Goal: Task Accomplishment & Management: Manage account settings

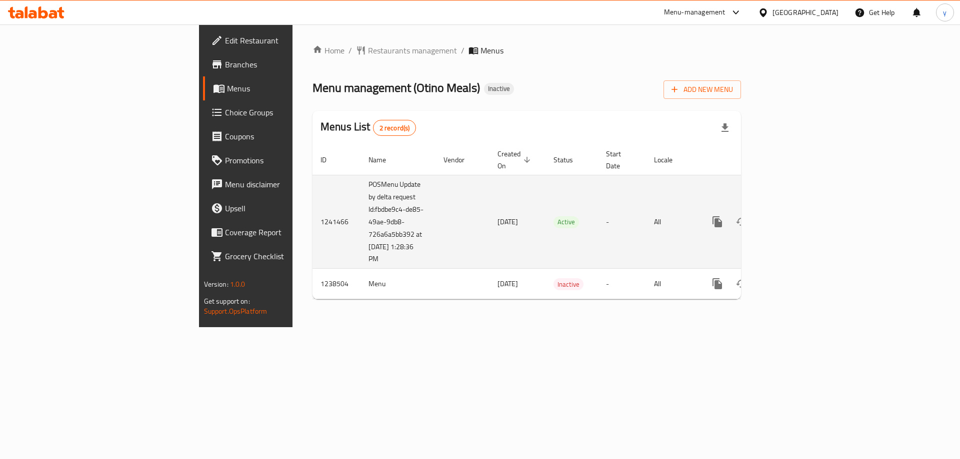
drag, startPoint x: 361, startPoint y: 211, endPoint x: 415, endPoint y: 211, distance: 54.0
click at [489, 211] on td "[DATE]" at bounding box center [517, 222] width 56 height 94
click at [795, 216] on icon "enhanced table" at bounding box center [789, 222] width 12 height 12
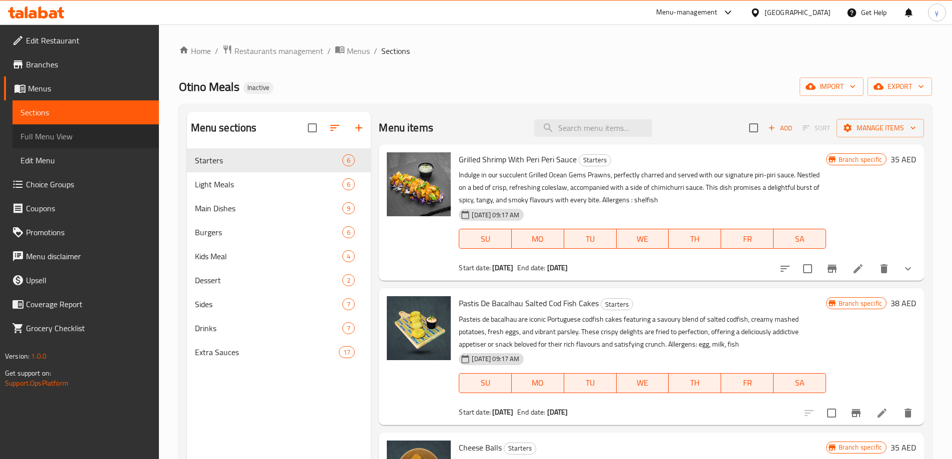
click at [55, 141] on span "Full Menu View" at bounding box center [85, 136] width 130 height 12
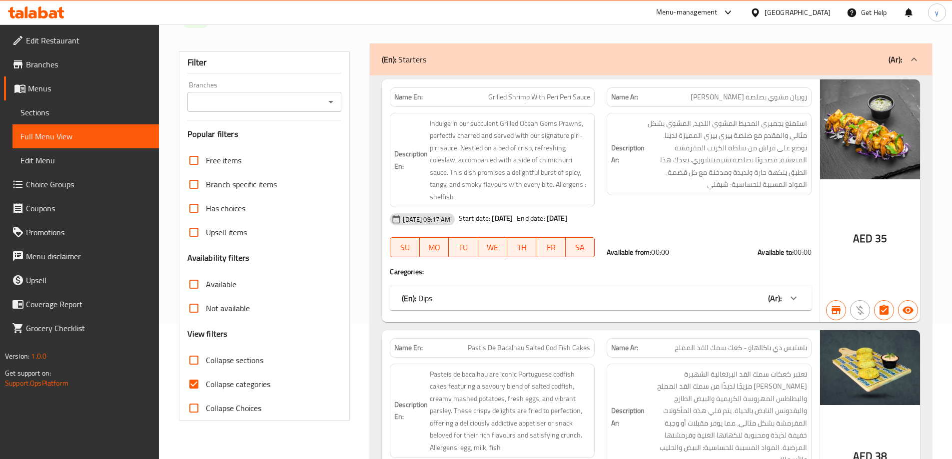
scroll to position [200, 0]
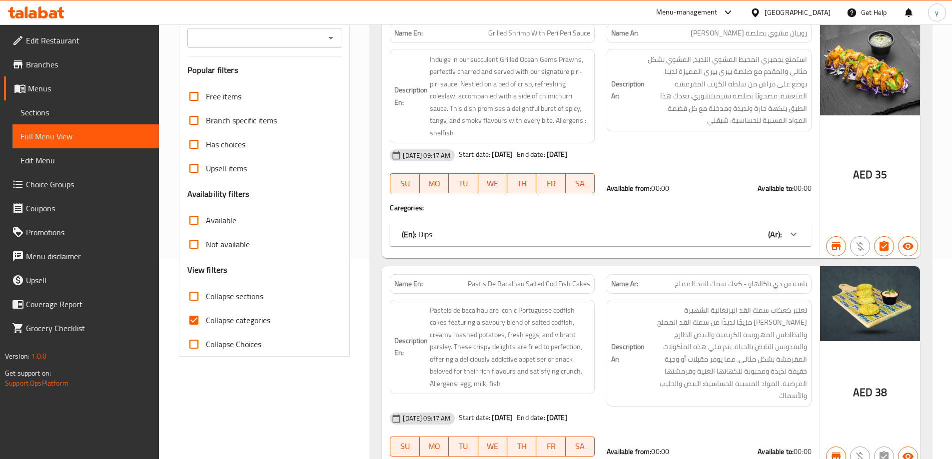
click at [194, 316] on input "Collapse categories" at bounding box center [194, 320] width 24 height 24
checkbox input "false"
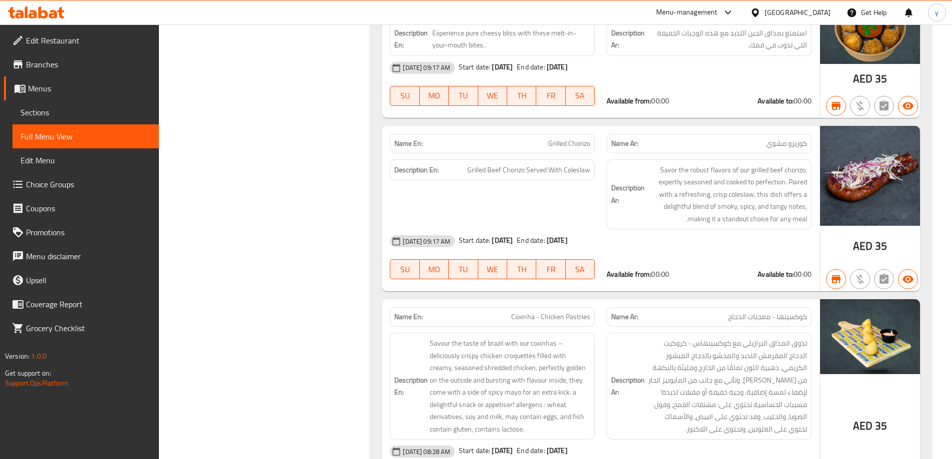
scroll to position [1000, 0]
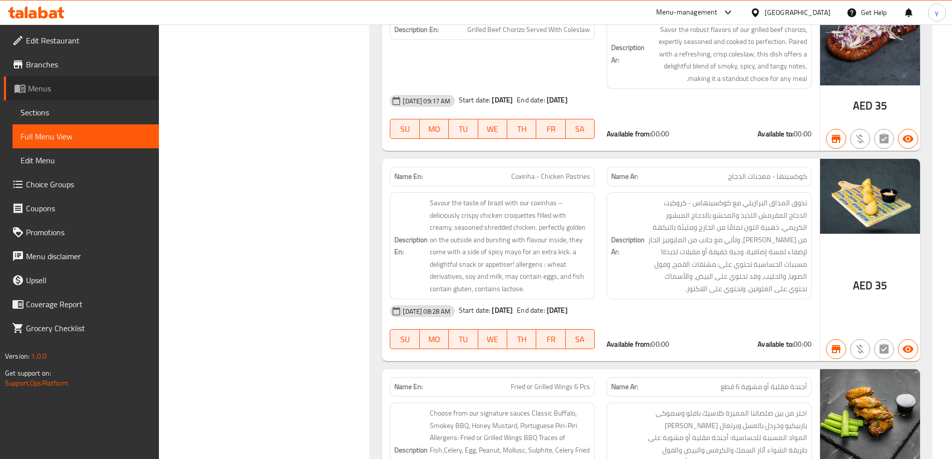
click at [56, 94] on span "Menus" at bounding box center [89, 88] width 123 height 12
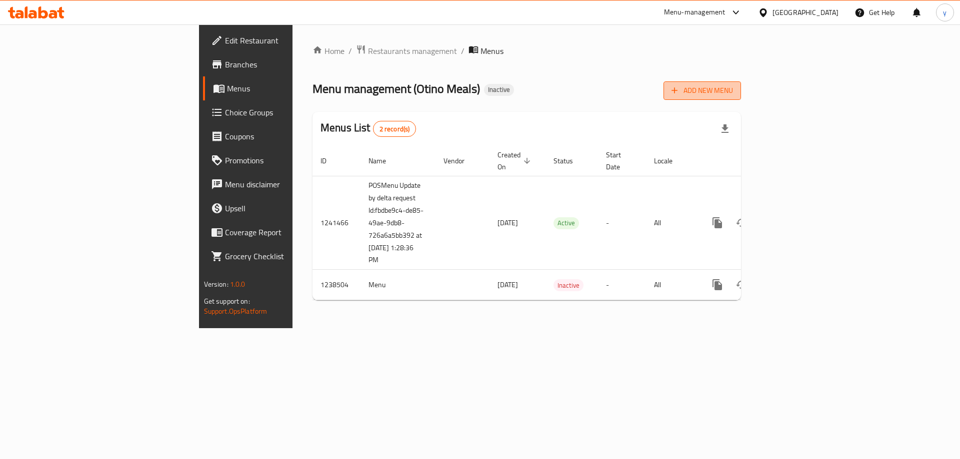
click at [679, 91] on icon "button" at bounding box center [674, 90] width 10 height 10
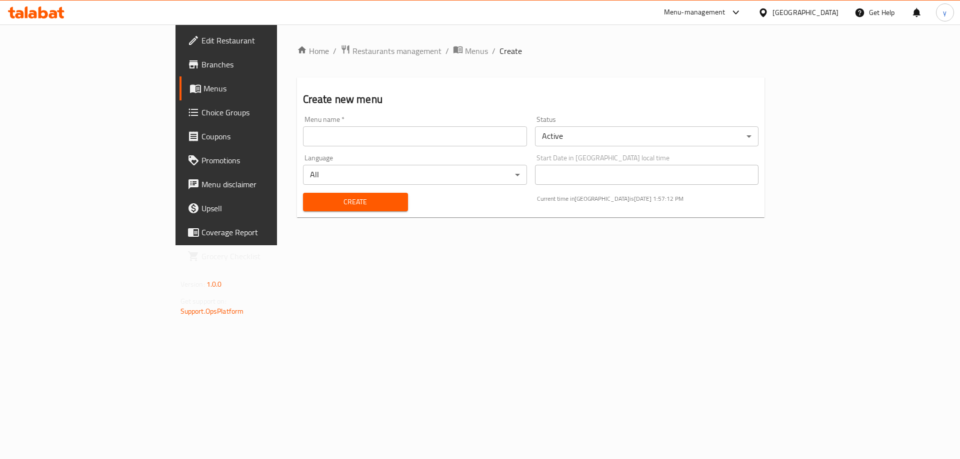
click at [401, 124] on div "Menu name   * Menu name *" at bounding box center [415, 131] width 224 height 30
click at [406, 133] on input "text" at bounding box center [415, 136] width 224 height 20
type input "[DATE]"
click at [311, 200] on span "Create" at bounding box center [355, 202] width 89 height 12
click at [502, 136] on input "text" at bounding box center [415, 135] width 224 height 20
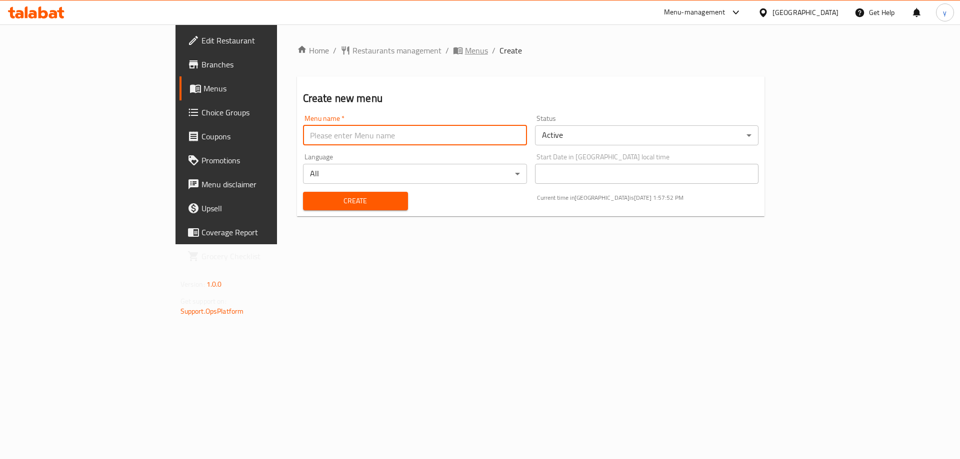
click at [453, 53] on span "breadcrumb" at bounding box center [459, 50] width 12 height 10
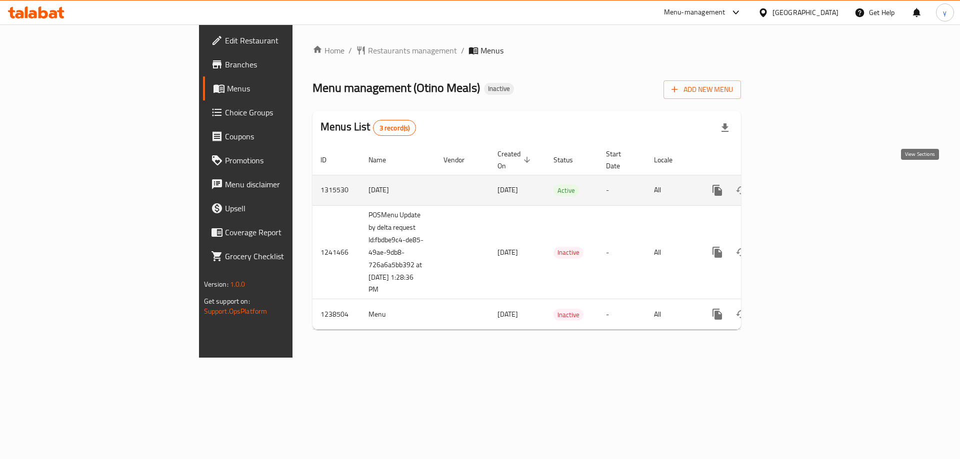
click at [801, 179] on link "enhanced table" at bounding box center [789, 190] width 24 height 24
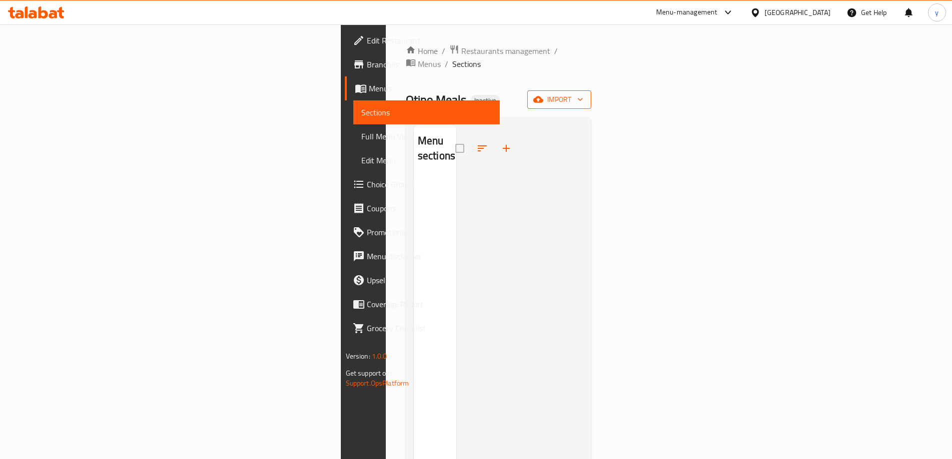
click at [583, 93] on span "import" at bounding box center [559, 99] width 48 height 12
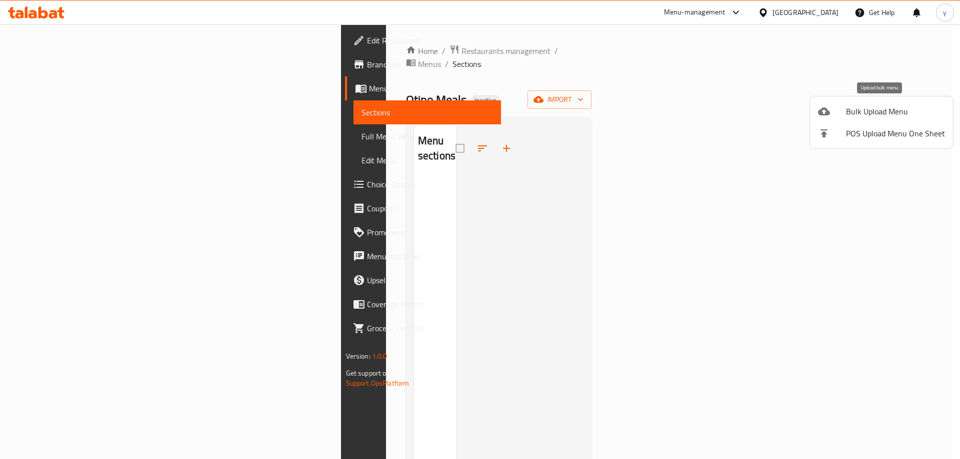
click at [874, 113] on span "Bulk Upload Menu" at bounding box center [895, 111] width 99 height 12
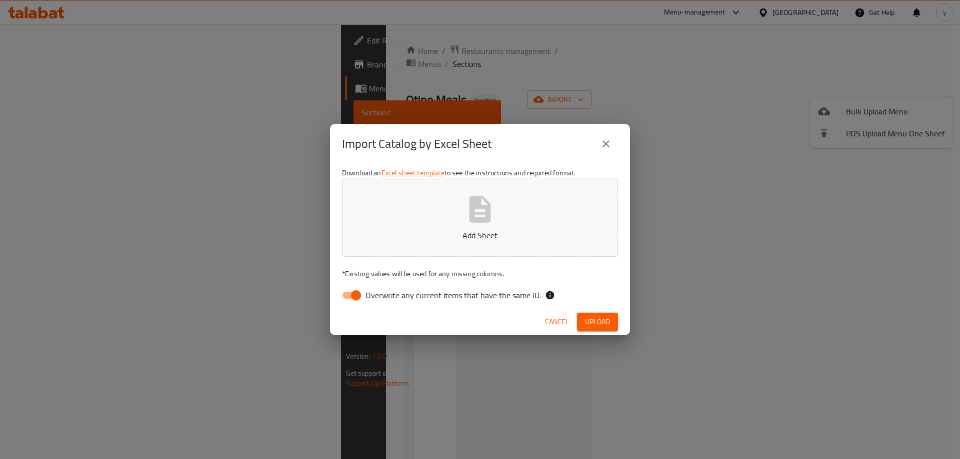
click at [345, 292] on input "Overwrite any current items that have the same ID." at bounding box center [355, 295] width 57 height 19
checkbox input "false"
click at [601, 321] on span "Upload" at bounding box center [597, 322] width 25 height 12
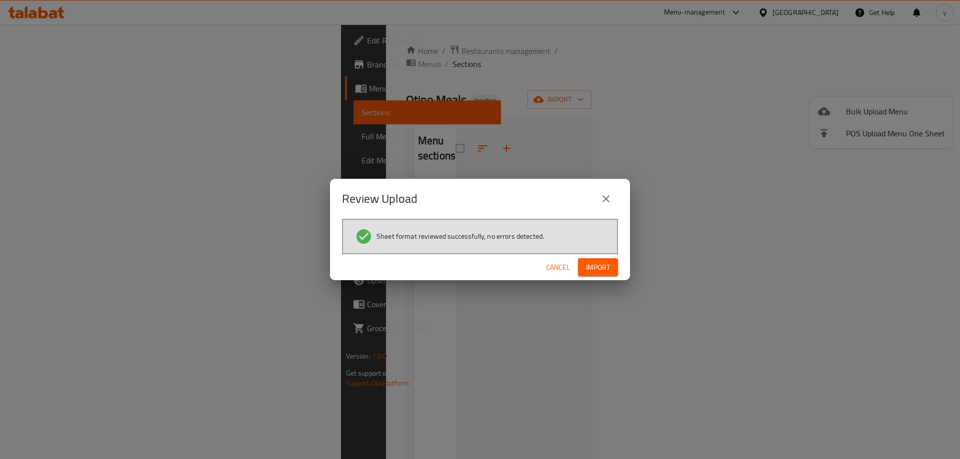
click at [588, 274] on button "Import" at bounding box center [598, 267] width 40 height 18
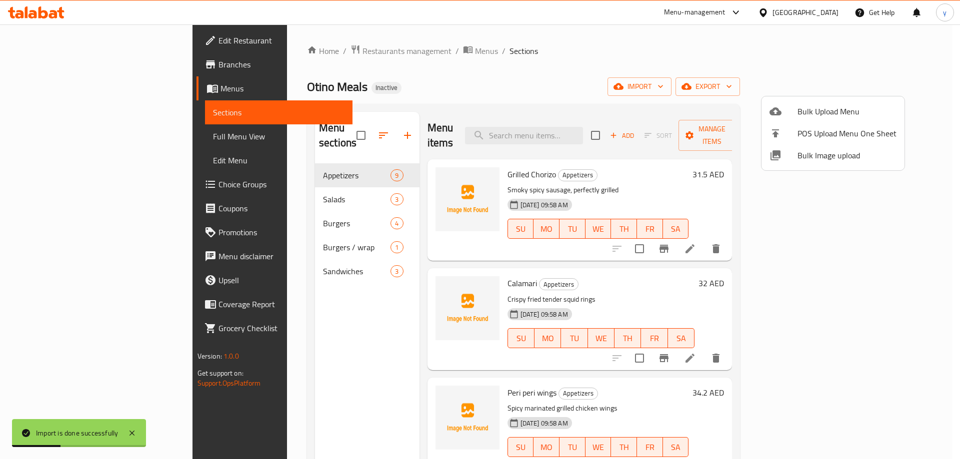
click at [88, 129] on div at bounding box center [480, 229] width 960 height 459
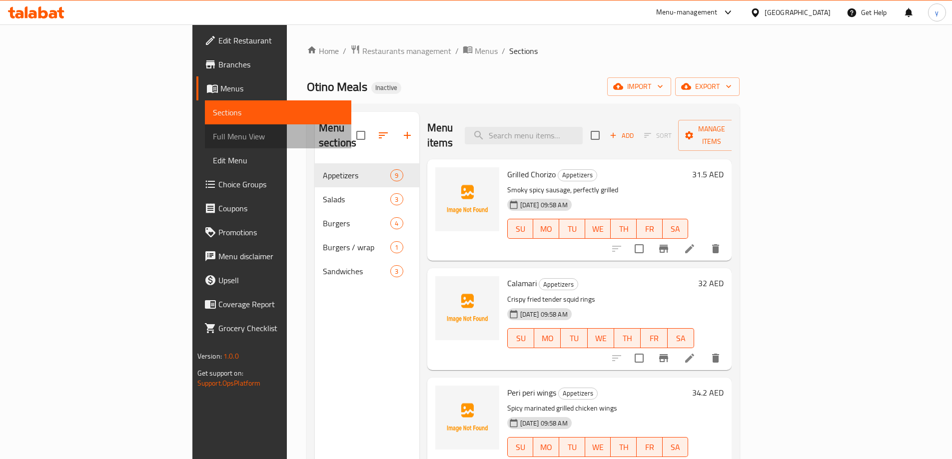
click at [213, 130] on span "Full Menu View" at bounding box center [278, 136] width 130 height 12
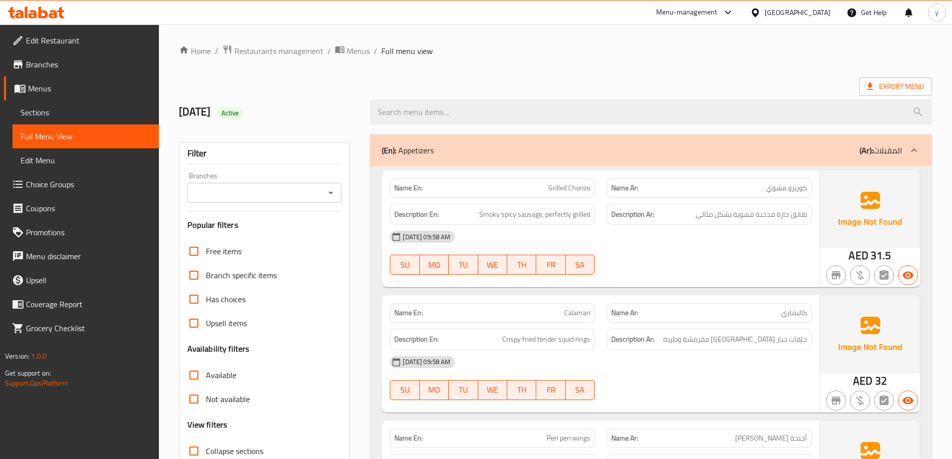
click at [756, 44] on ol "Home / Restaurants management / Menus / Full menu view" at bounding box center [555, 50] width 753 height 13
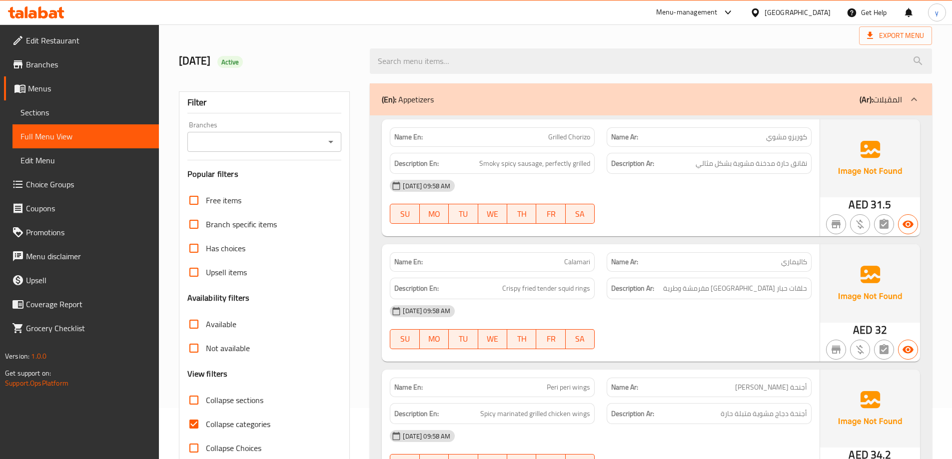
scroll to position [150, 0]
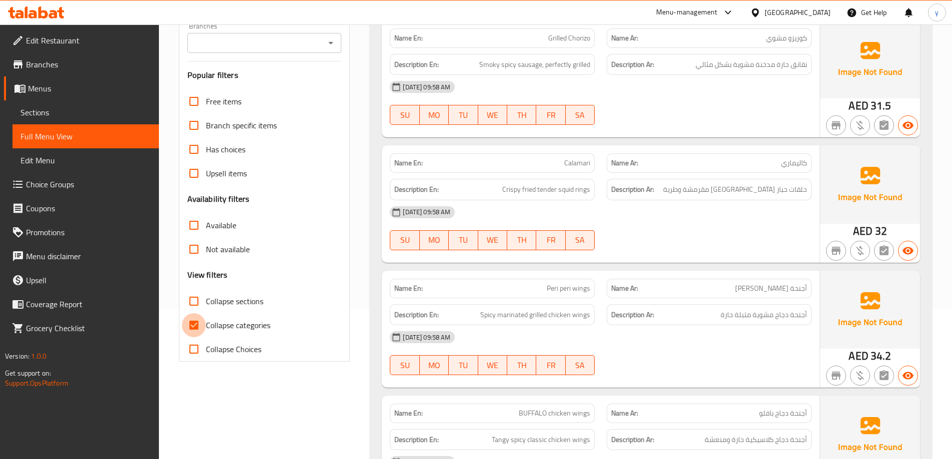
click at [198, 326] on input "Collapse categories" at bounding box center [194, 325] width 24 height 24
checkbox input "false"
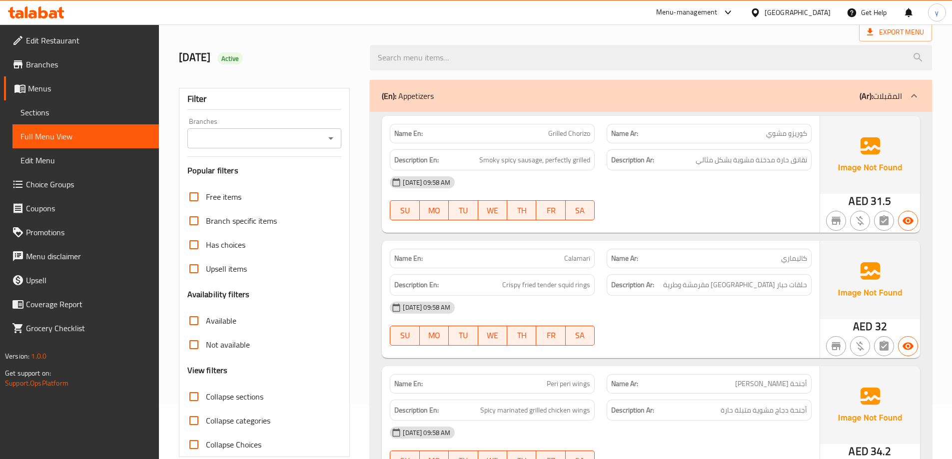
scroll to position [0, 0]
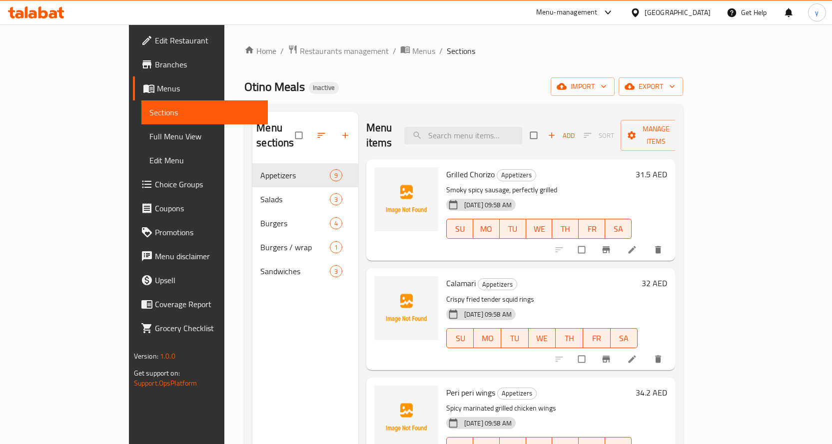
drag, startPoint x: 84, startPoint y: 112, endPoint x: 1, endPoint y: 73, distance: 91.7
click at [149, 112] on span "Sections" at bounding box center [204, 112] width 110 height 12
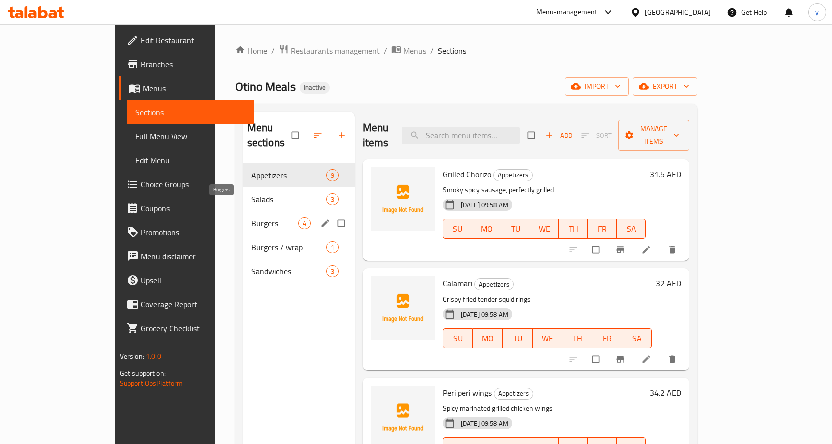
click at [251, 217] on span "Burgers" at bounding box center [274, 223] width 47 height 12
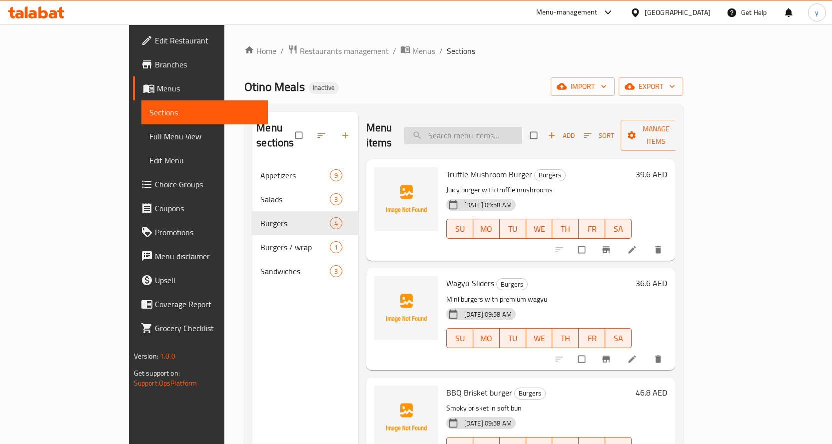
click at [468, 131] on input "search" at bounding box center [463, 135] width 118 height 17
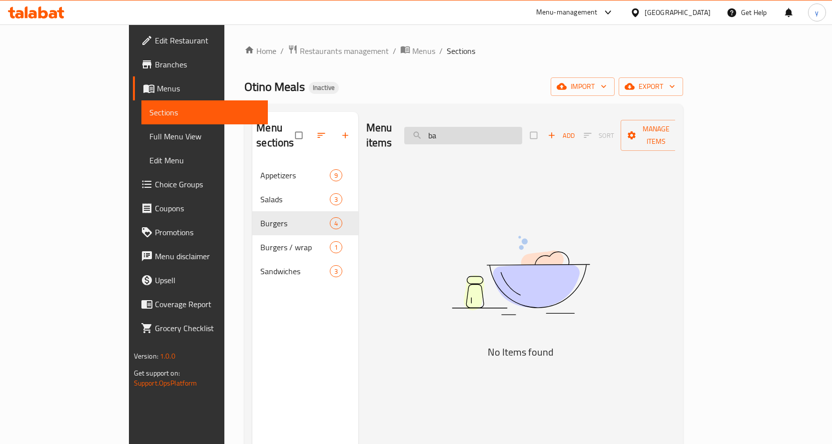
type input "b"
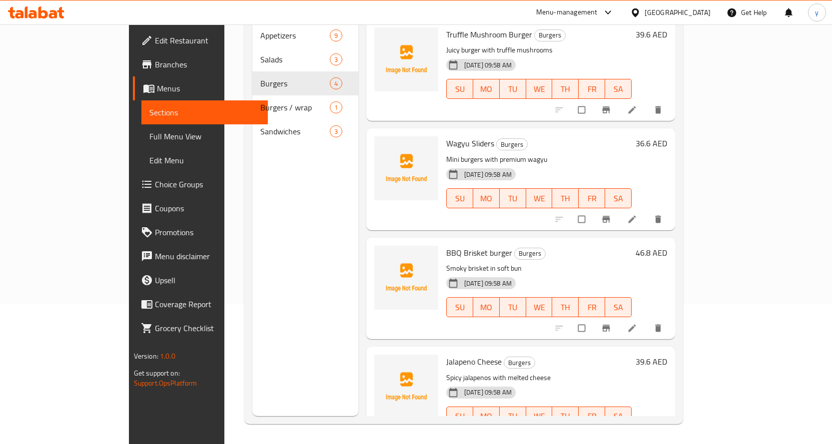
click at [252, 148] on div "Menu sections Appetizers 9 Salads 3 Burgers 4 Burgers / wrap 1 Sandwiches 3" at bounding box center [305, 194] width 106 height 444
click at [149, 109] on span "Sections" at bounding box center [204, 112] width 110 height 12
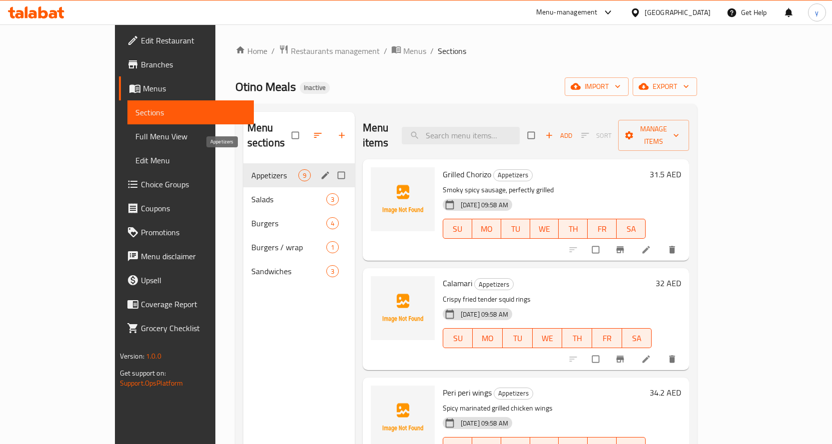
click at [251, 169] on span "Appetizers" at bounding box center [274, 175] width 47 height 12
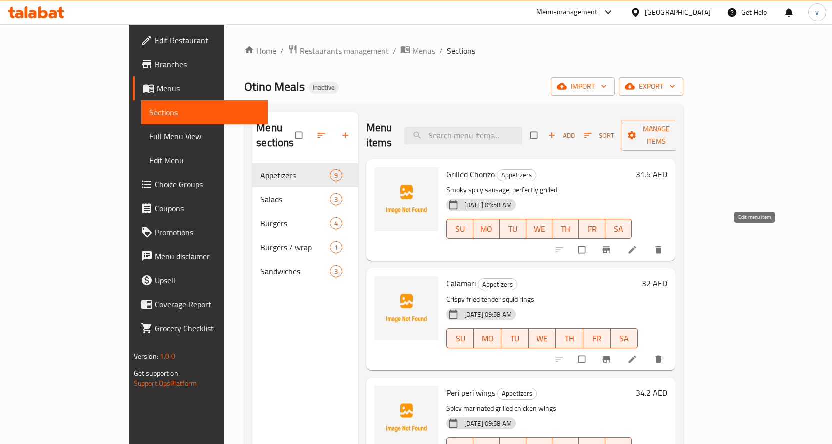
click at [639, 245] on link at bounding box center [633, 250] width 12 height 10
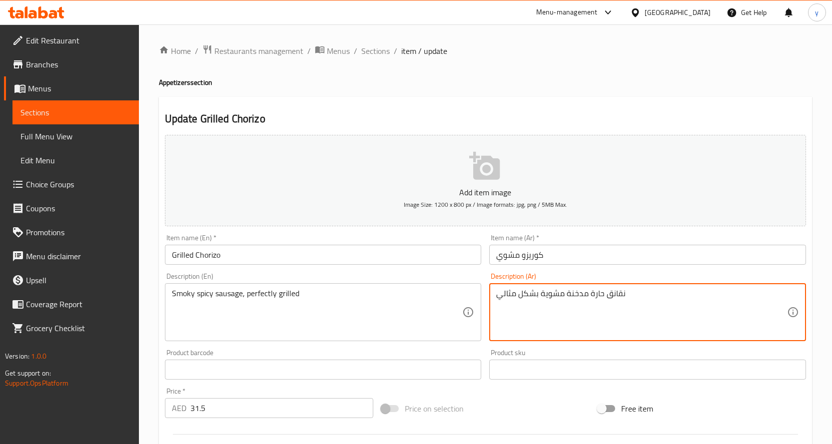
click at [616, 296] on textarea "نقانق حارة مدخنة مشوية بشكل مثالي" at bounding box center [641, 312] width 291 height 47
type textarea "سجق حارة مدخنة مشوية بشكل مثالي"
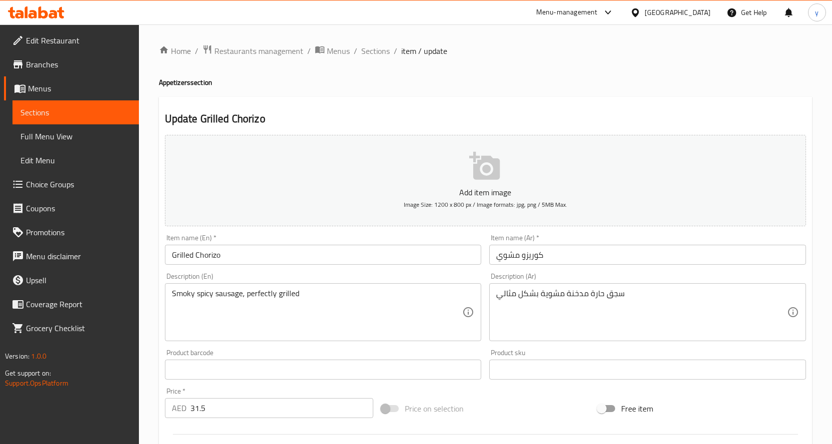
click at [439, 95] on div "Home / Restaurants management / Menus / Sections / item / update Appetizers sec…" at bounding box center [485, 365] width 653 height 642
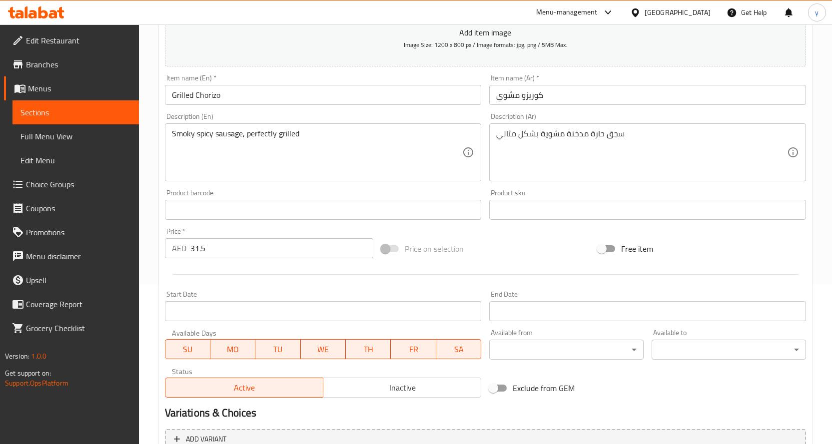
scroll to position [262, 0]
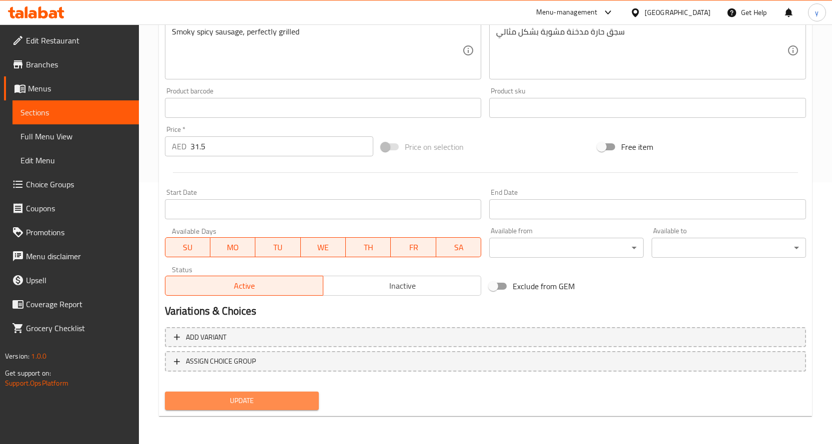
click at [252, 402] on span "Update" at bounding box center [242, 401] width 138 height 12
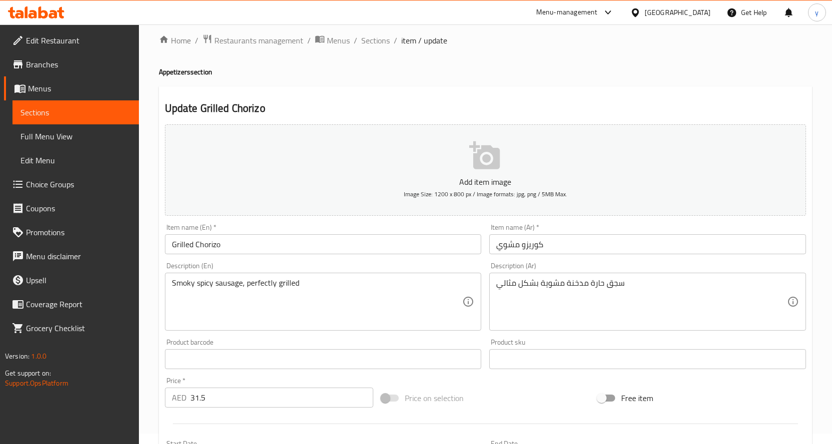
scroll to position [0, 0]
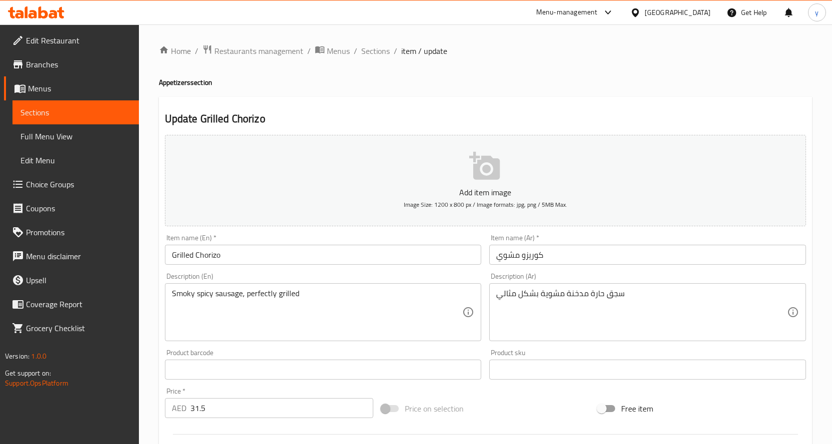
drag, startPoint x: 82, startPoint y: 135, endPoint x: 11, endPoint y: 72, distance: 94.6
click at [82, 135] on span "Full Menu View" at bounding box center [75, 136] width 110 height 12
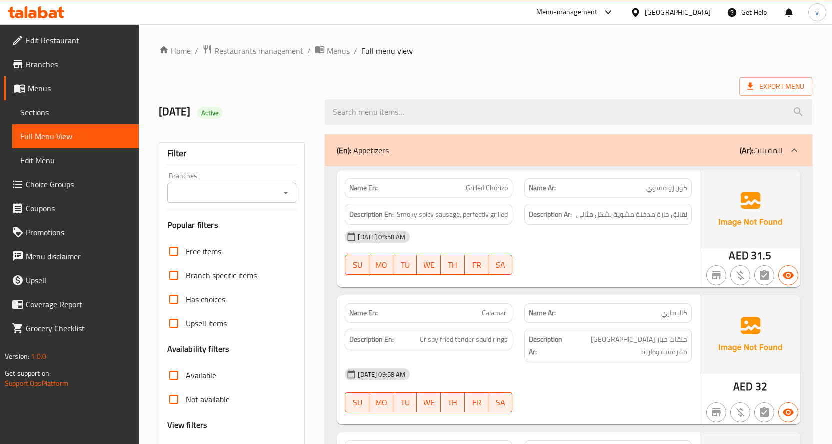
click at [70, 111] on span "Sections" at bounding box center [75, 112] width 110 height 12
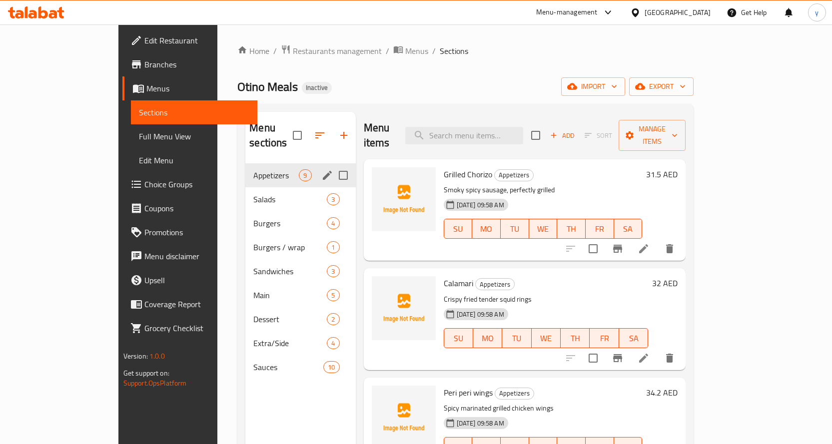
click at [245, 168] on div "Appetizers 9" at bounding box center [300, 175] width 110 height 24
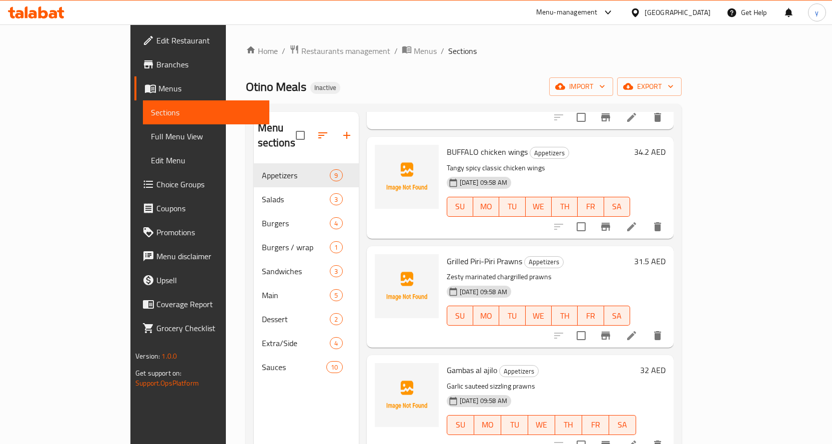
scroll to position [400, 0]
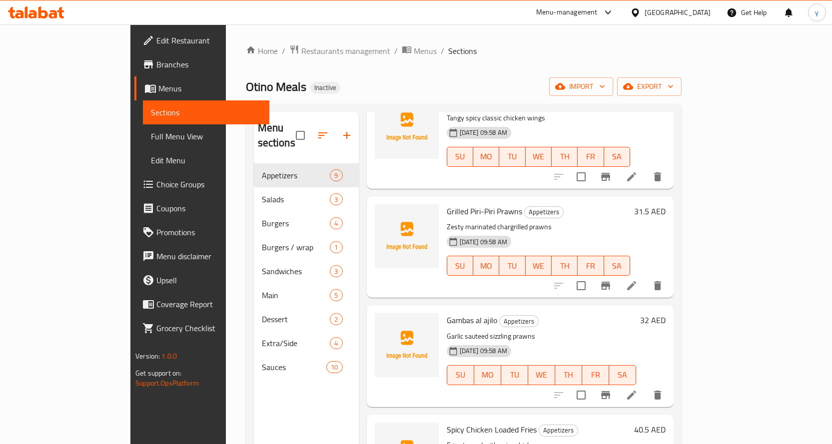
click at [638, 389] on icon at bounding box center [632, 395] width 12 height 12
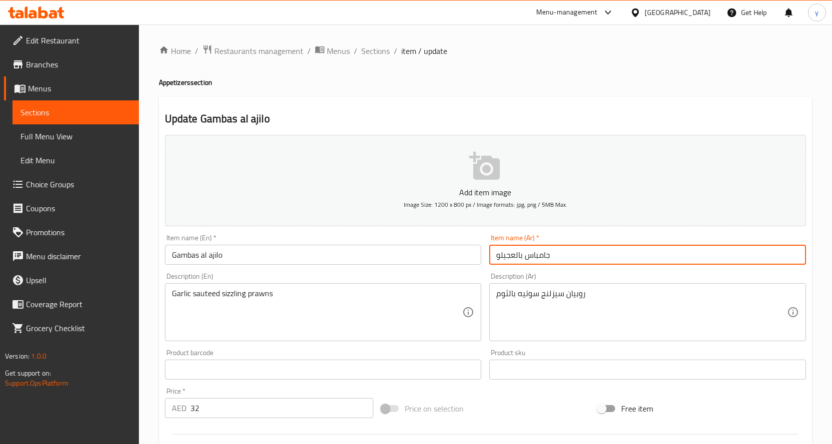
drag, startPoint x: 555, startPoint y: 256, endPoint x: 488, endPoint y: 255, distance: 67.0
click at [488, 255] on div "Item name (Ar)   * جامباس بالعجيلو Item name (Ar) *" at bounding box center [647, 249] width 325 height 38
paste input "ل ا"
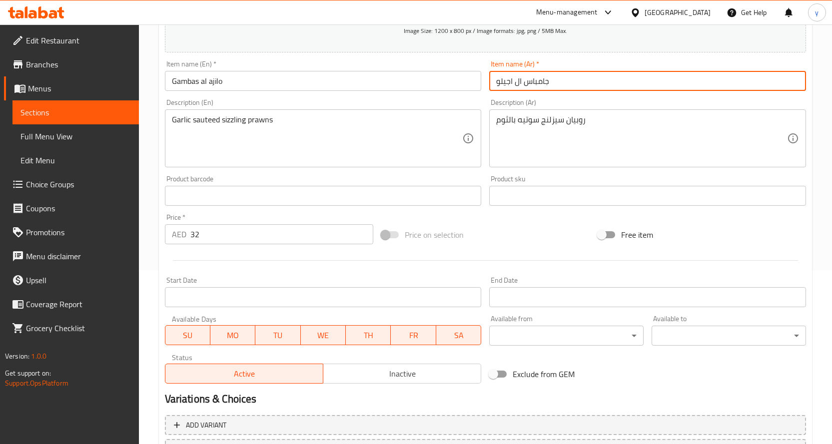
scroll to position [262, 0]
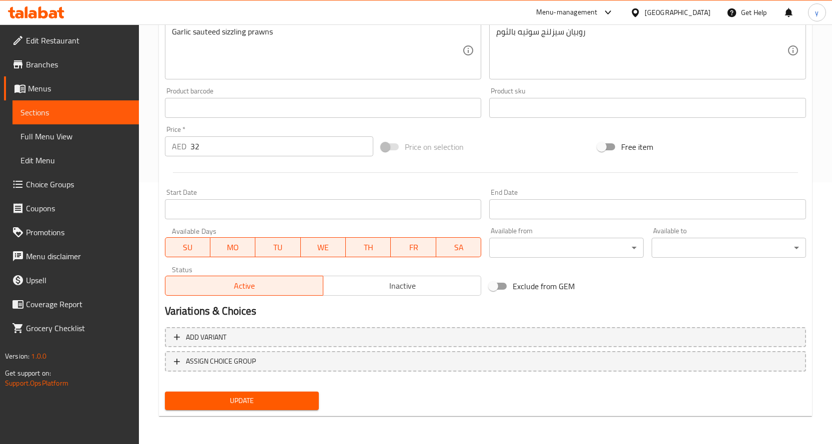
type input "جامباس ال اجيلو"
click at [259, 393] on button "Update" at bounding box center [242, 401] width 154 height 18
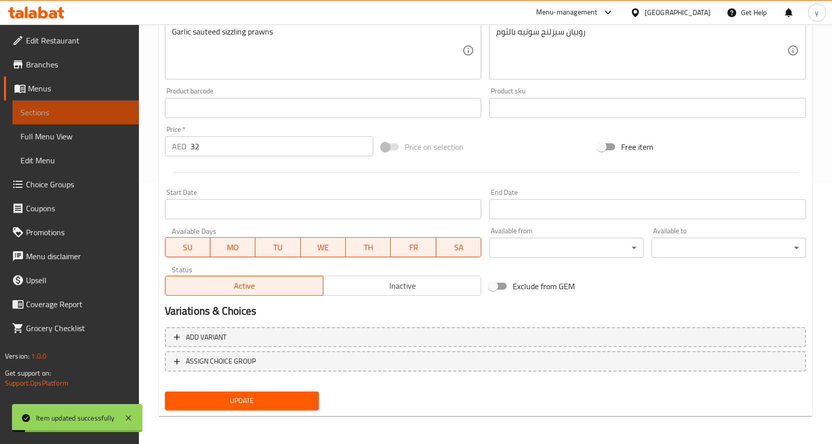
click at [53, 115] on span "Sections" at bounding box center [75, 112] width 110 height 12
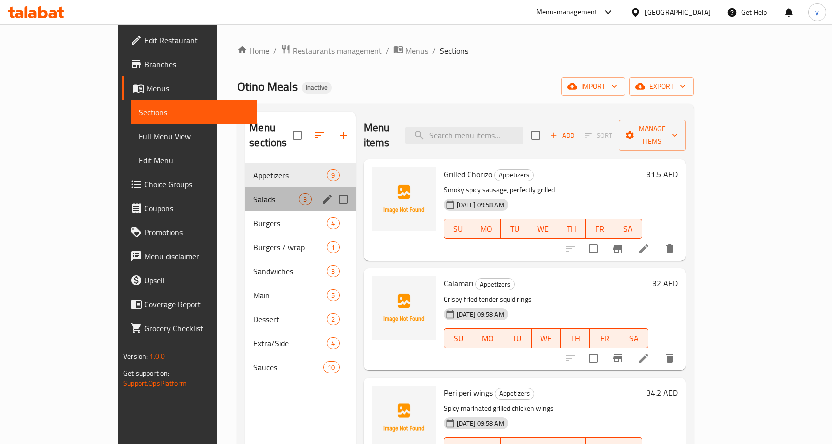
click at [245, 193] on div "Salads 3" at bounding box center [300, 199] width 110 height 24
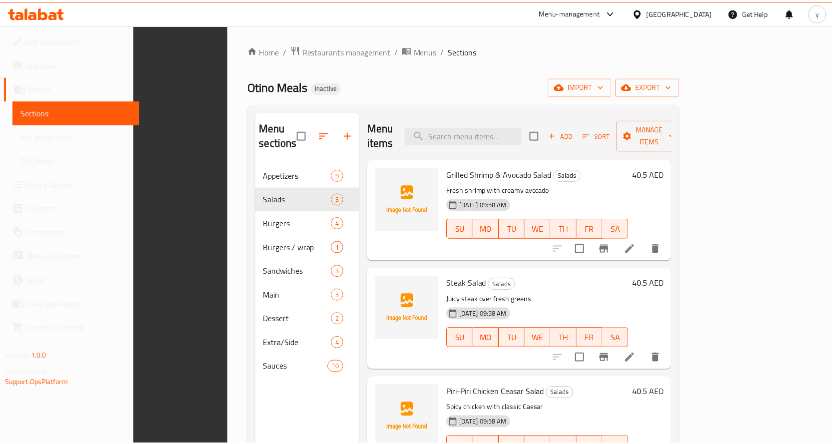
scroll to position [140, 0]
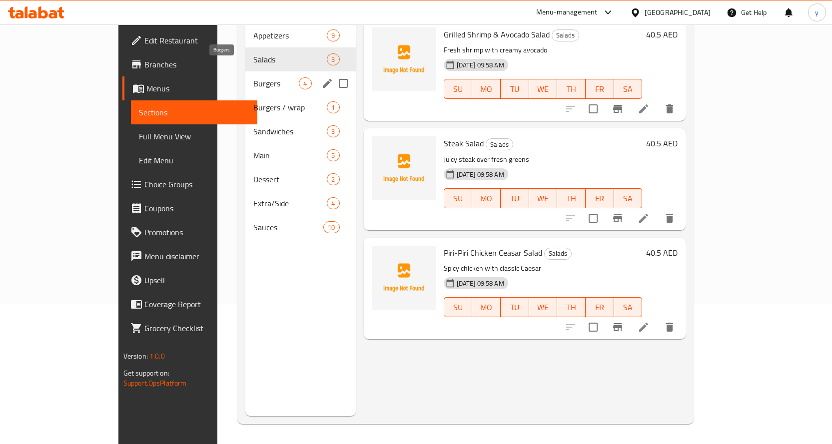
click at [253, 77] on span "Burgers" at bounding box center [275, 83] width 45 height 12
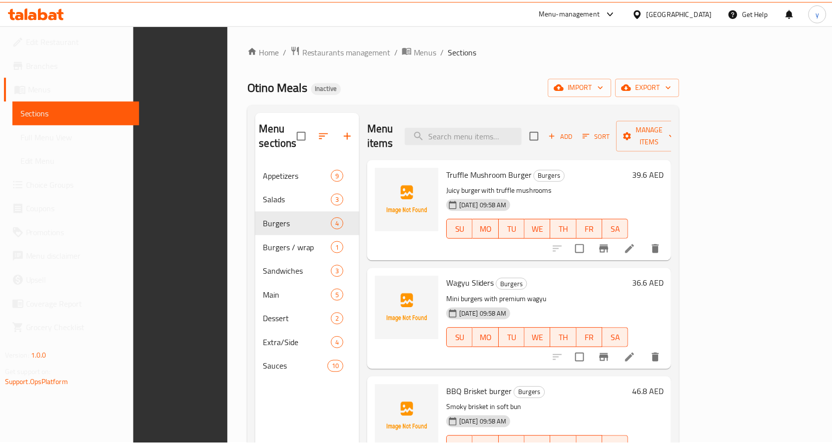
scroll to position [140, 0]
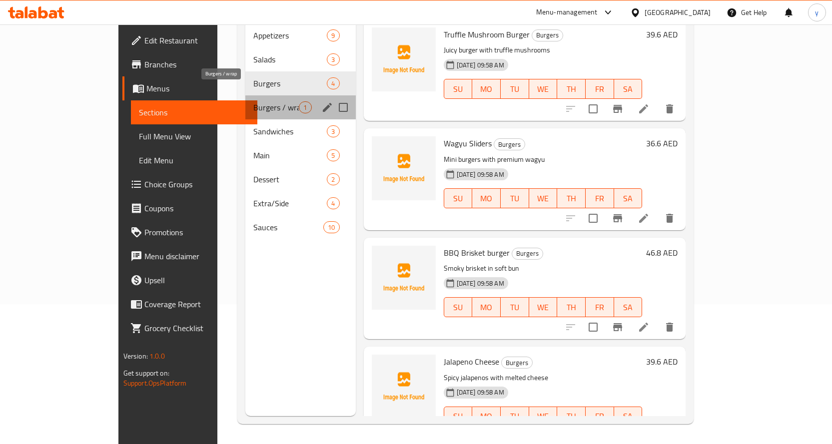
click at [253, 101] on span "Burgers / wrap" at bounding box center [275, 107] width 45 height 12
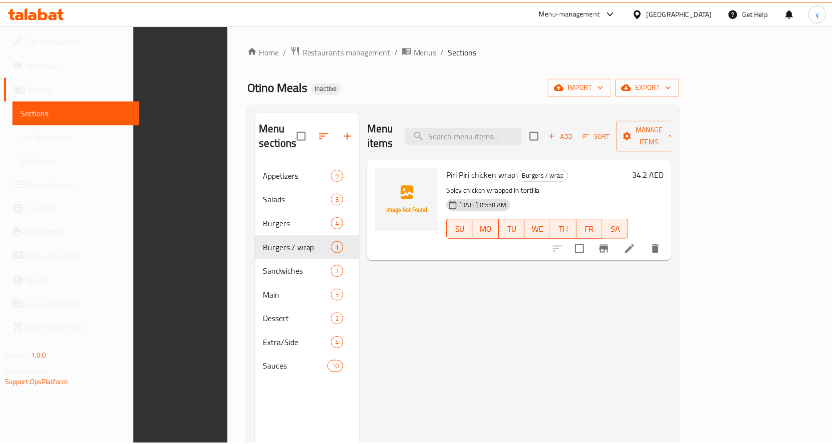
scroll to position [140, 0]
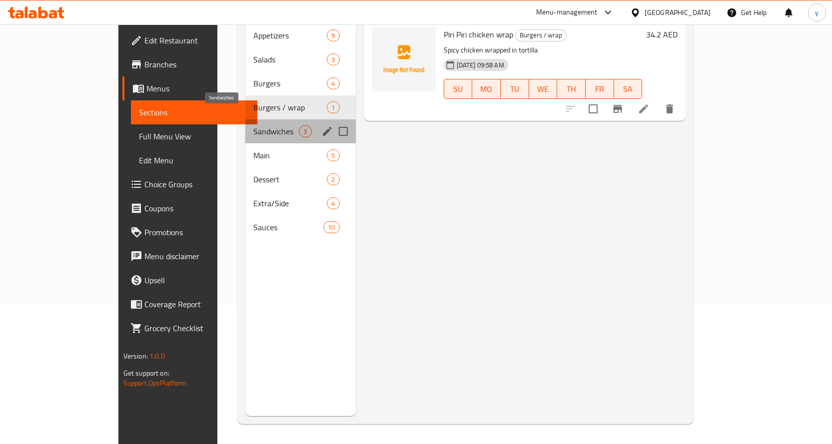
click at [260, 125] on span "Sandwiches" at bounding box center [275, 131] width 45 height 12
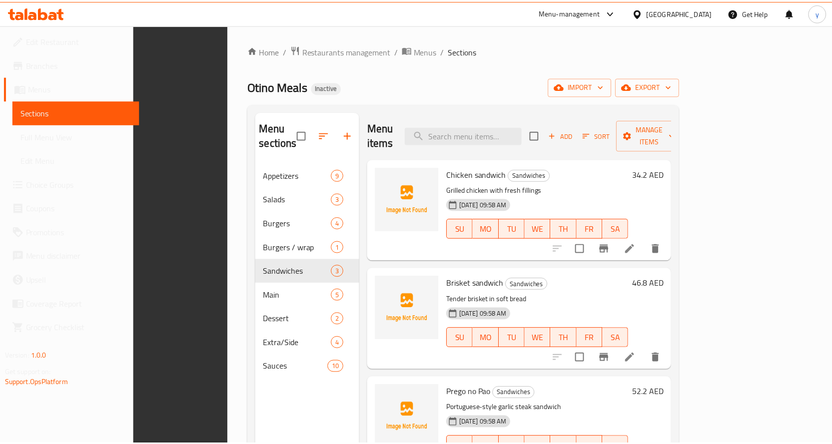
scroll to position [140, 0]
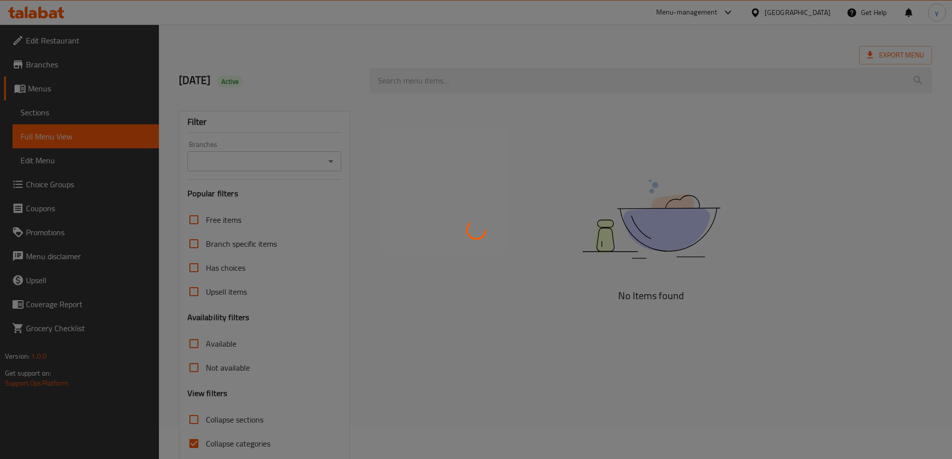
scroll to position [72, 0]
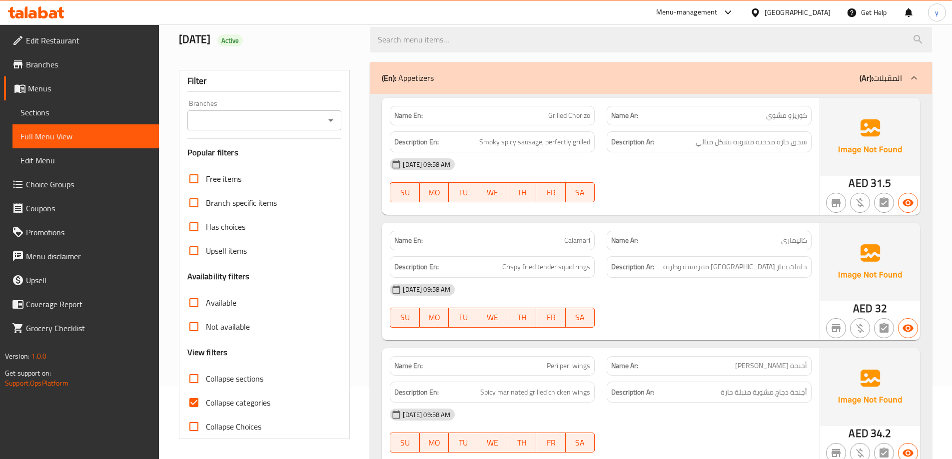
click at [188, 397] on input "Collapse categories" at bounding box center [194, 403] width 24 height 24
checkbox input "false"
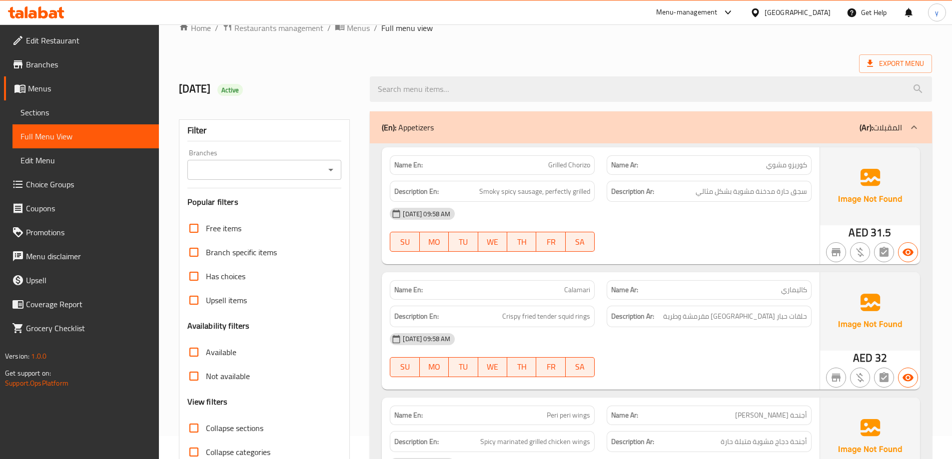
scroll to position [0, 0]
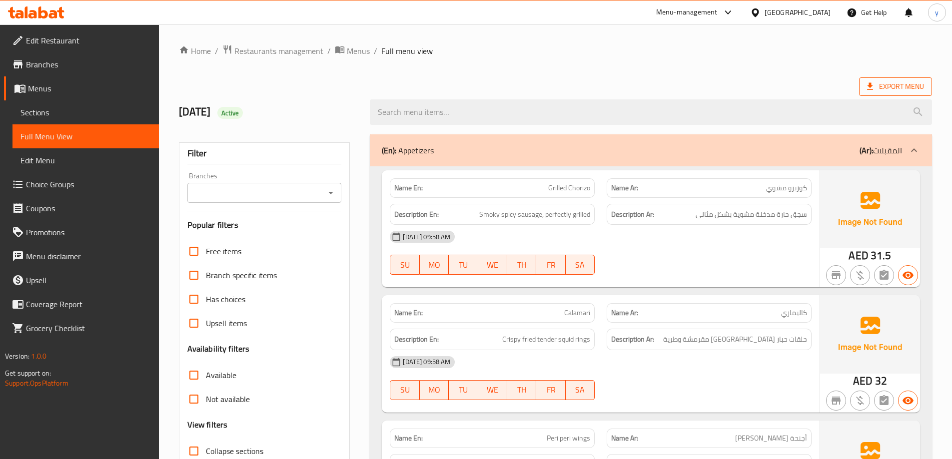
click at [875, 84] on icon at bounding box center [870, 86] width 10 height 10
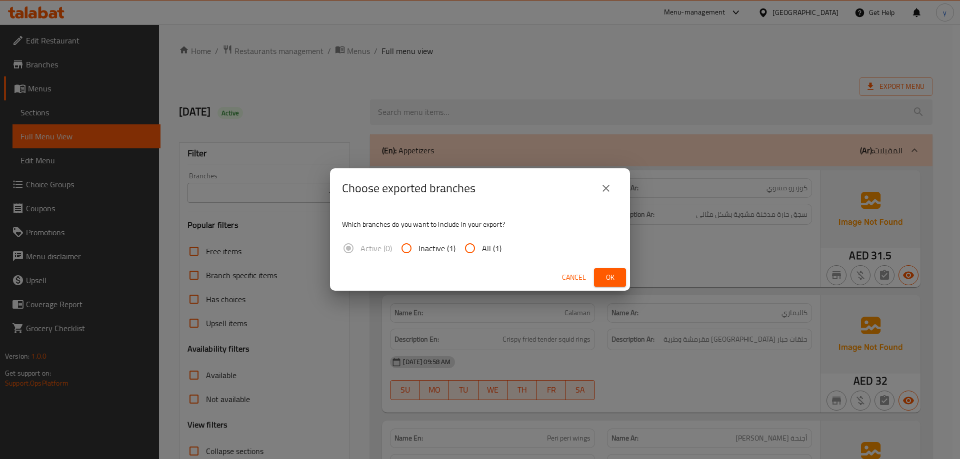
click at [464, 246] on input "All (1)" at bounding box center [470, 248] width 24 height 24
radio input "true"
click at [624, 275] on button "Ok" at bounding box center [610, 277] width 32 height 18
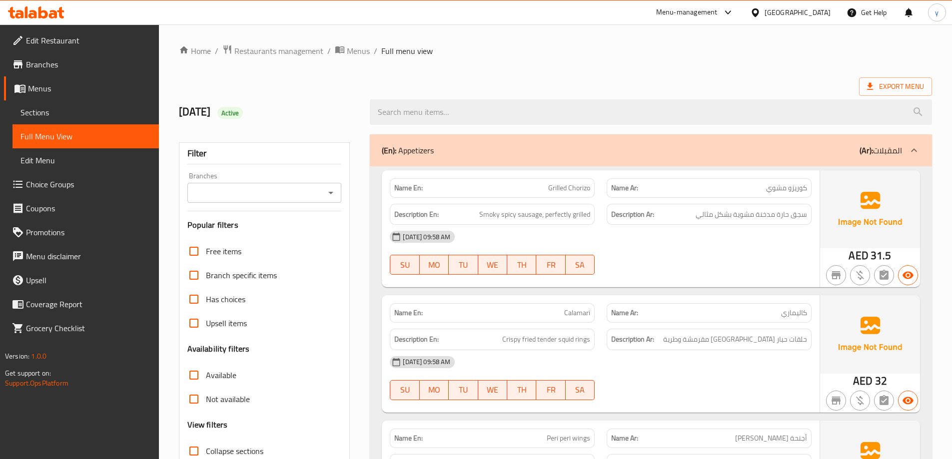
click at [558, 55] on ol "Home / Restaurants management / Menus / Full menu view" at bounding box center [555, 50] width 753 height 13
click at [104, 113] on span "Sections" at bounding box center [85, 112] width 130 height 12
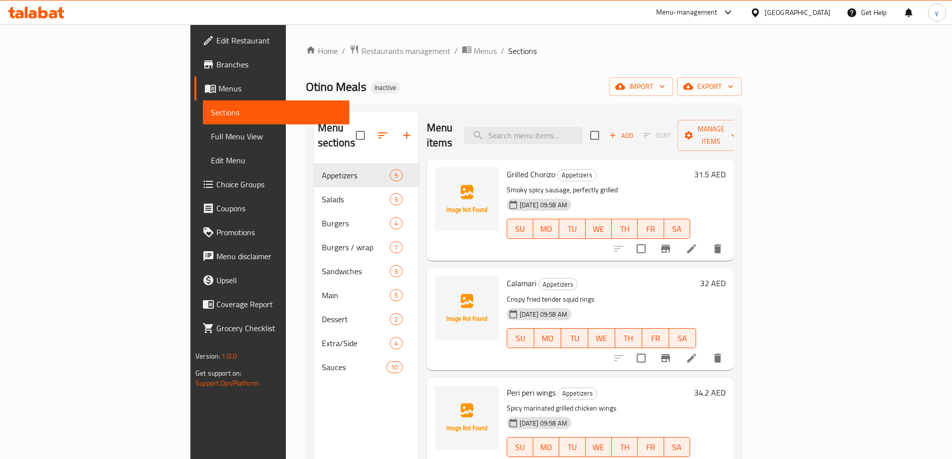
drag, startPoint x: 114, startPoint y: 133, endPoint x: 140, endPoint y: 133, distance: 26.0
click at [211, 133] on span "Full Menu View" at bounding box center [276, 136] width 130 height 12
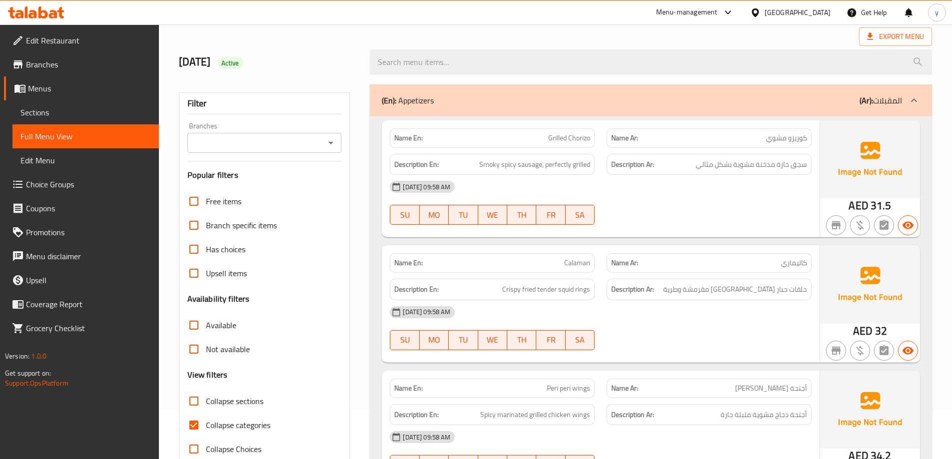
scroll to position [250, 0]
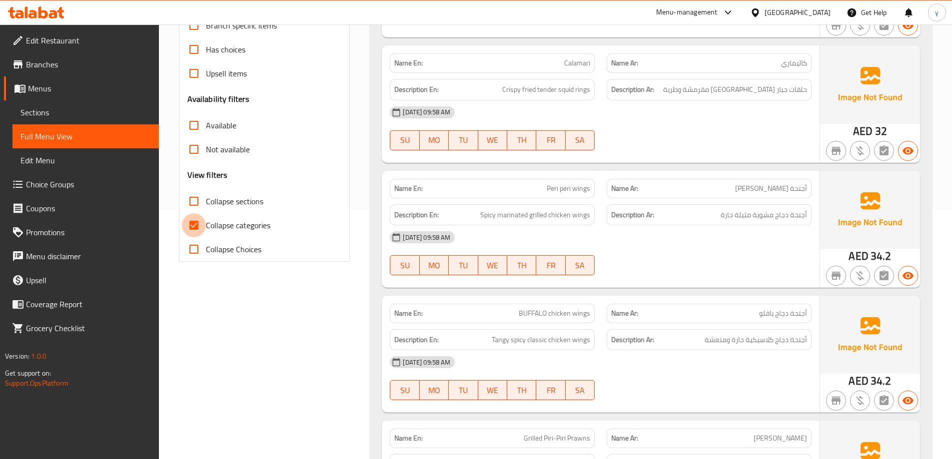
click at [192, 222] on input "Collapse categories" at bounding box center [194, 225] width 24 height 24
checkbox input "false"
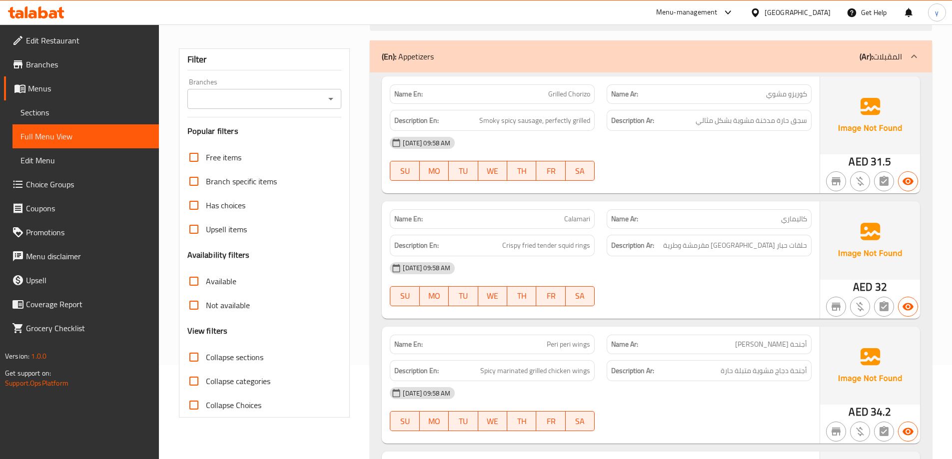
scroll to position [0, 0]
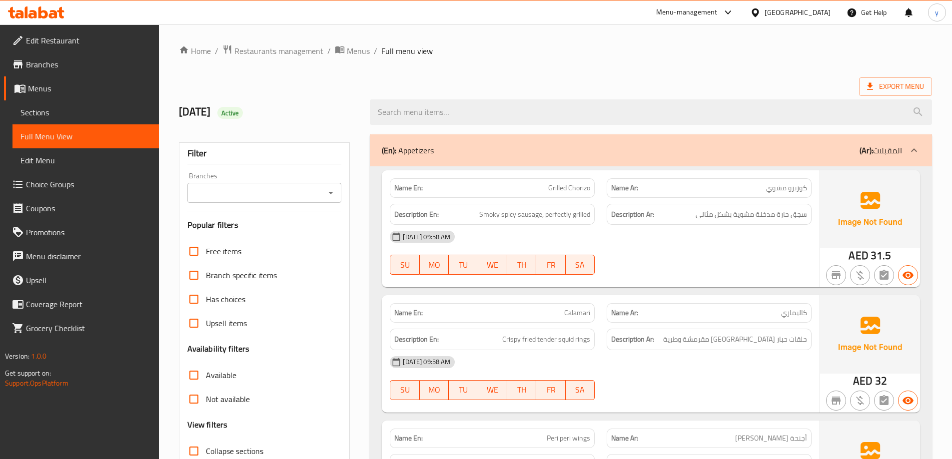
click at [915, 151] on icon at bounding box center [914, 150] width 12 height 12
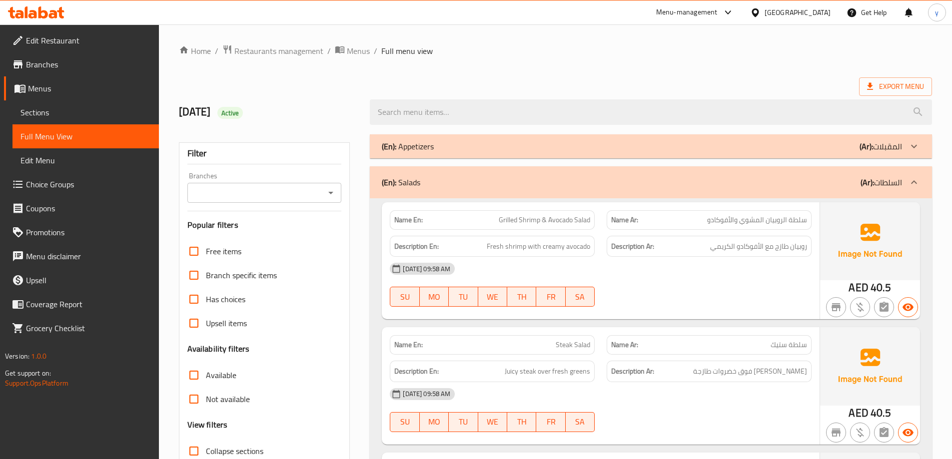
click at [912, 173] on div at bounding box center [914, 182] width 24 height 24
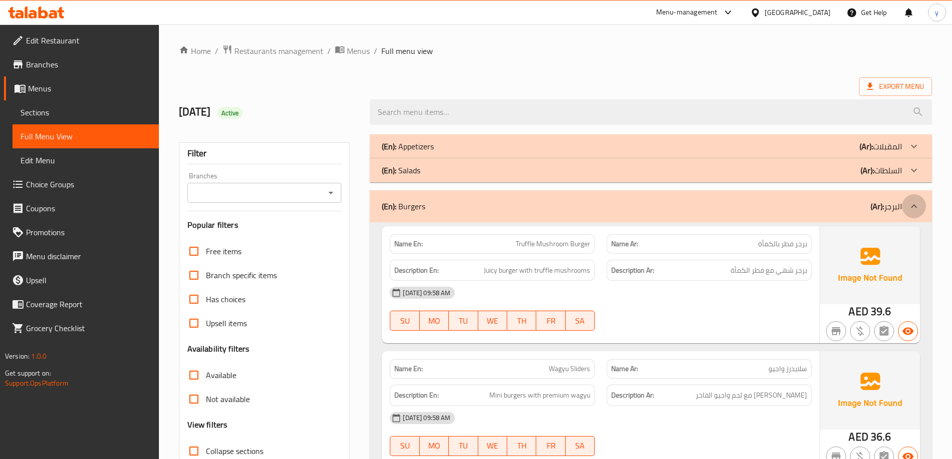
click at [916, 202] on icon at bounding box center [914, 206] width 12 height 12
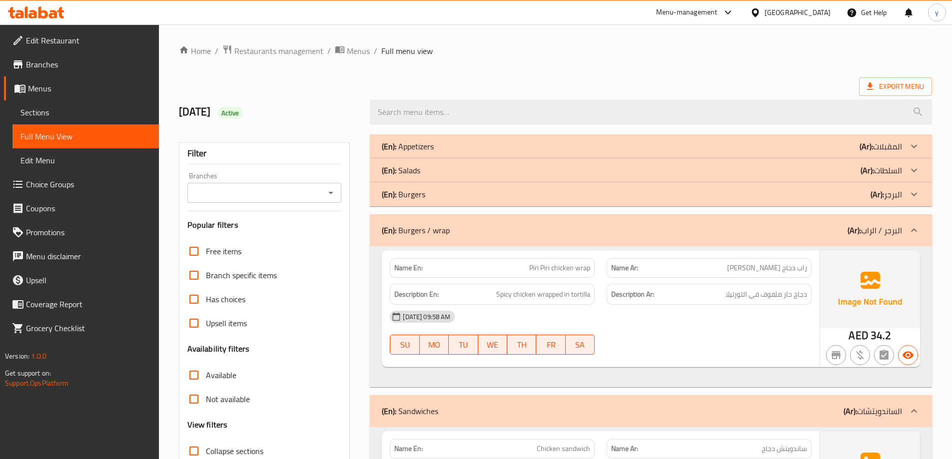
click at [916, 230] on icon at bounding box center [914, 229] width 6 height 3
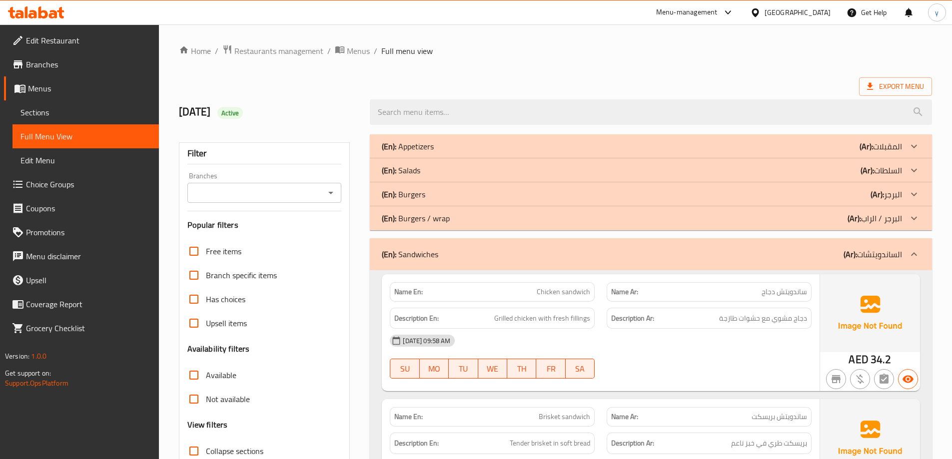
click at [914, 244] on div "(En): Sandwiches (Ar): الساندويتشات" at bounding box center [651, 254] width 562 height 32
click at [914, 247] on div at bounding box center [914, 254] width 24 height 24
click at [914, 251] on icon at bounding box center [914, 254] width 12 height 12
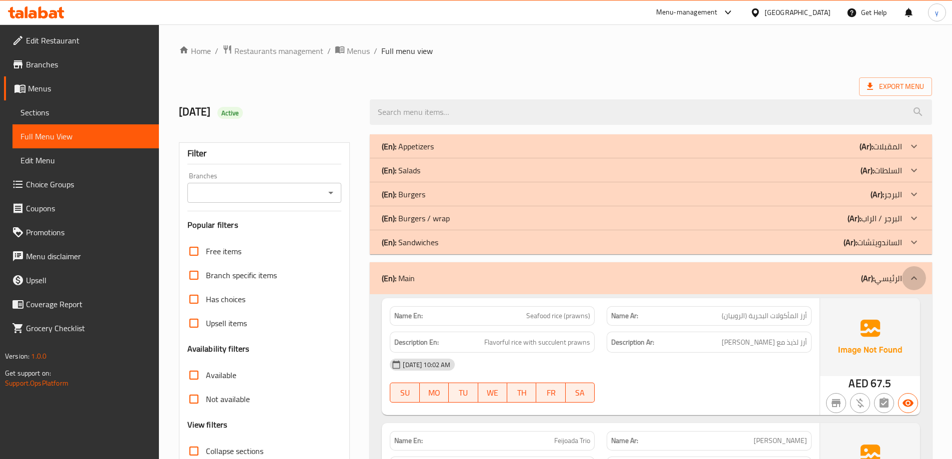
click at [917, 279] on icon at bounding box center [914, 277] width 6 height 3
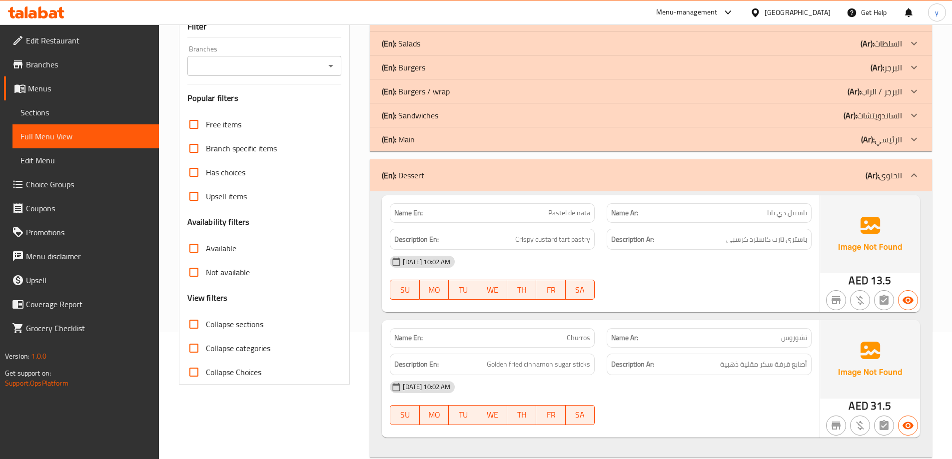
scroll to position [150, 0]
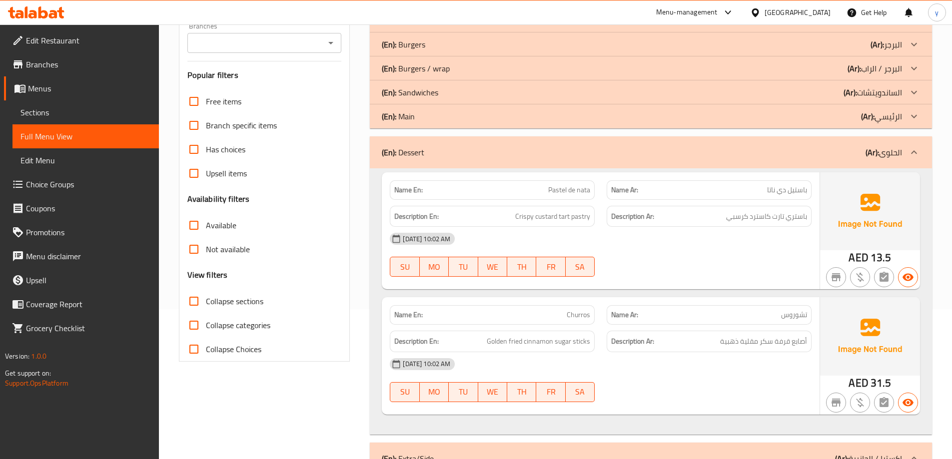
click at [912, 154] on icon at bounding box center [914, 152] width 12 height 12
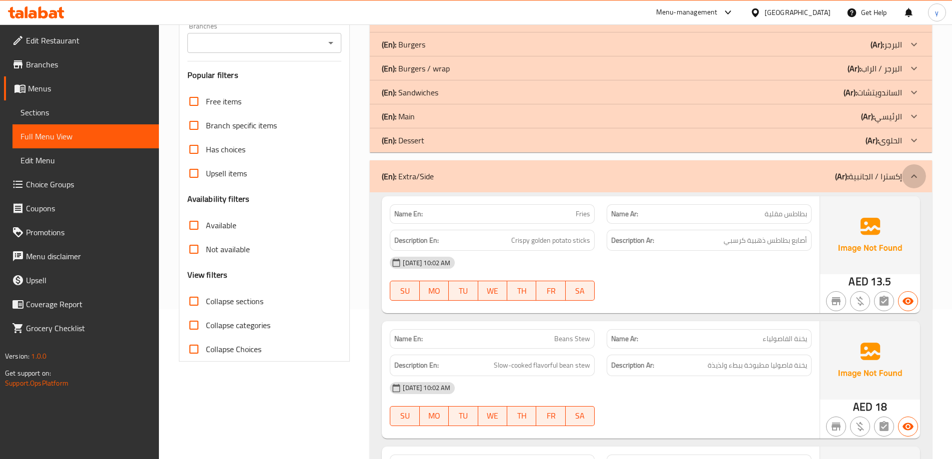
click at [910, 167] on div at bounding box center [914, 176] width 24 height 24
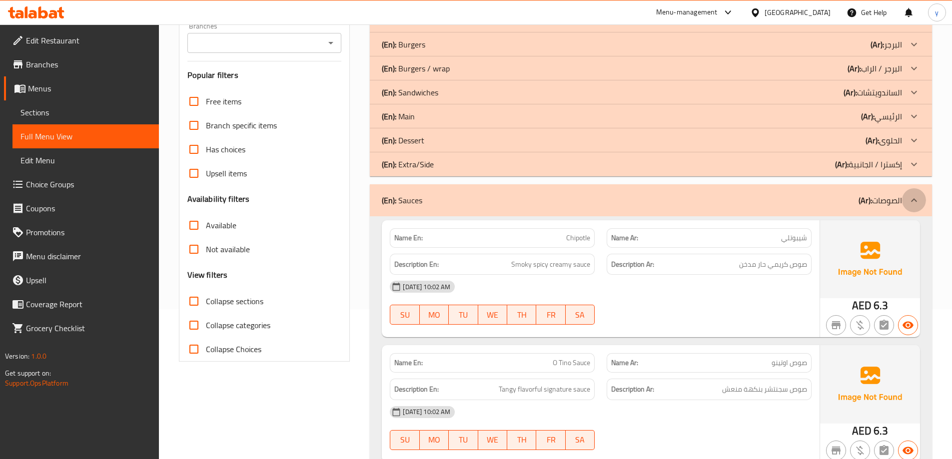
click at [909, 189] on div at bounding box center [914, 200] width 24 height 24
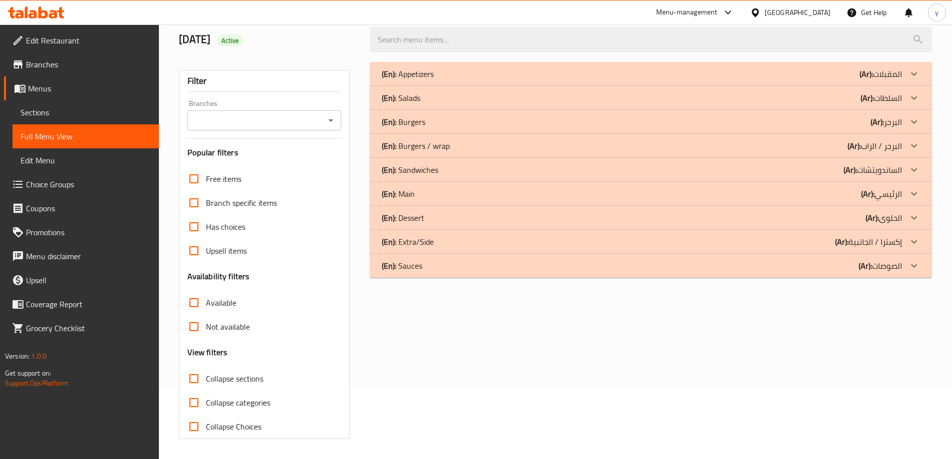
scroll to position [72, 0]
click at [913, 171] on icon at bounding box center [914, 170] width 12 height 12
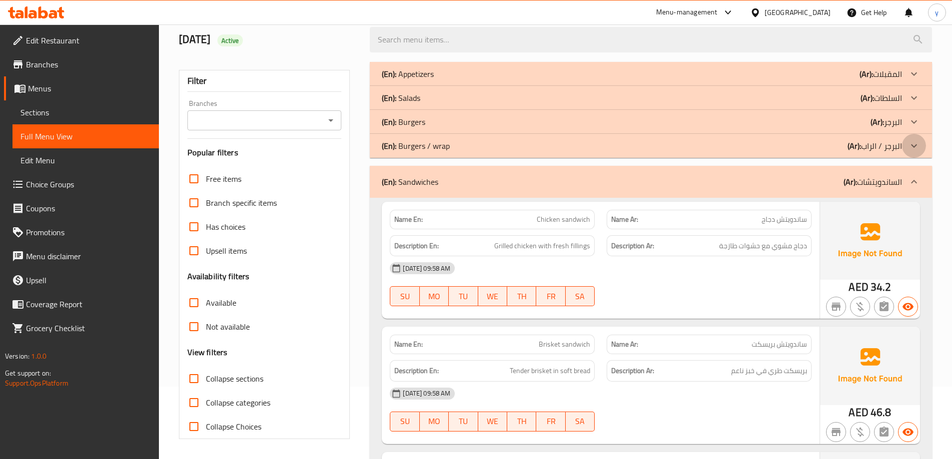
click at [913, 149] on icon at bounding box center [914, 146] width 12 height 12
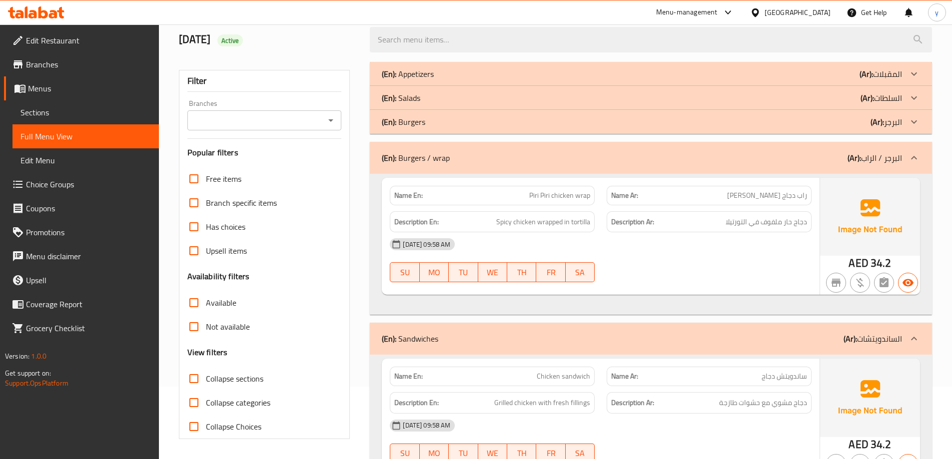
click at [919, 121] on icon at bounding box center [914, 122] width 12 height 12
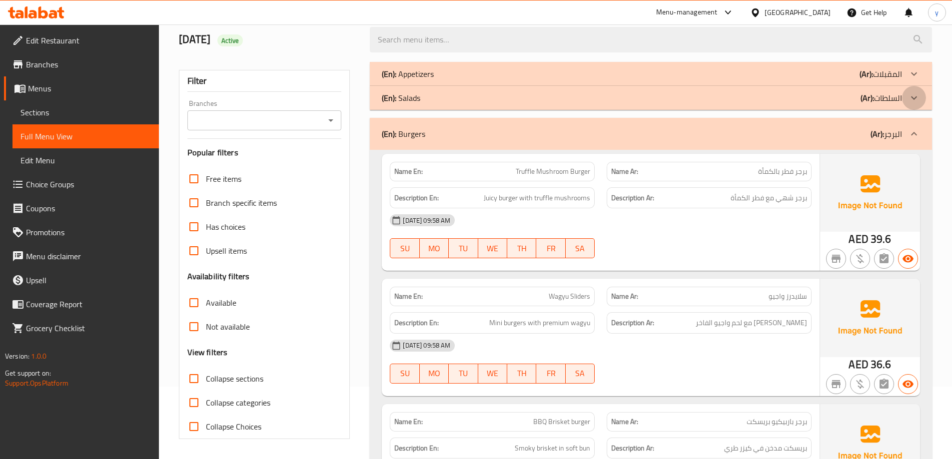
click at [914, 103] on icon at bounding box center [914, 98] width 12 height 12
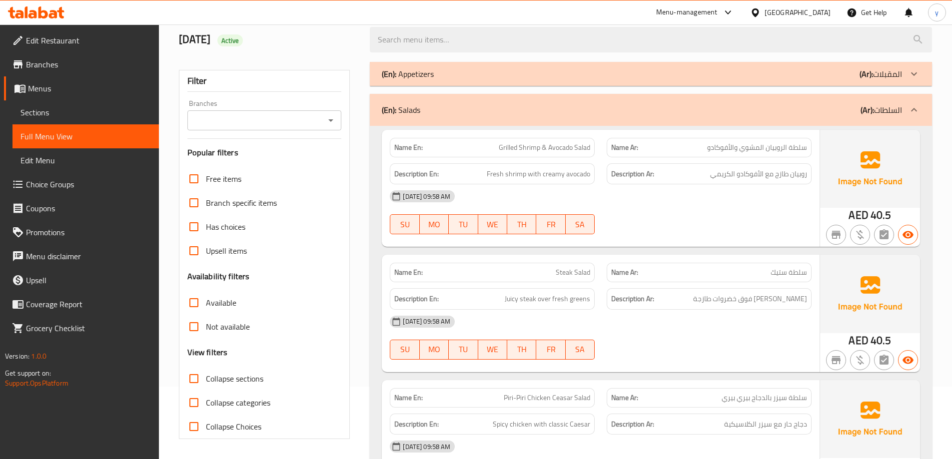
click at [913, 77] on icon at bounding box center [914, 74] width 12 height 12
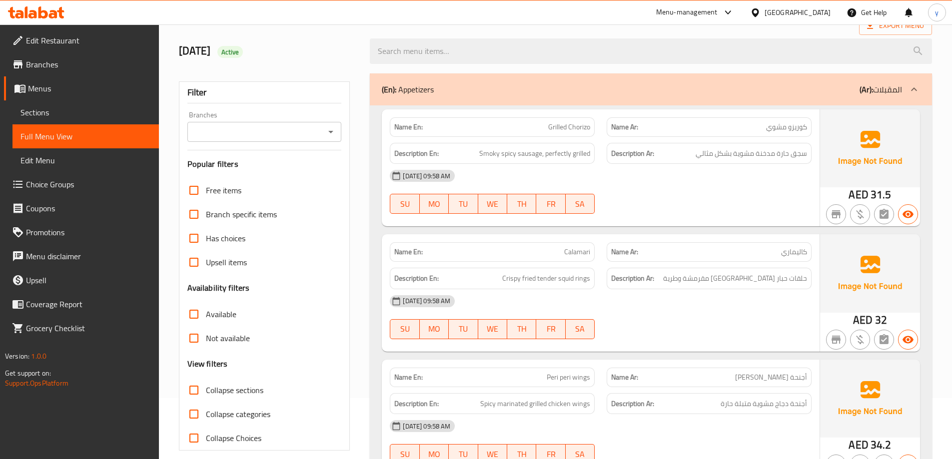
scroll to position [0, 0]
